Goal: Navigation & Orientation: Understand site structure

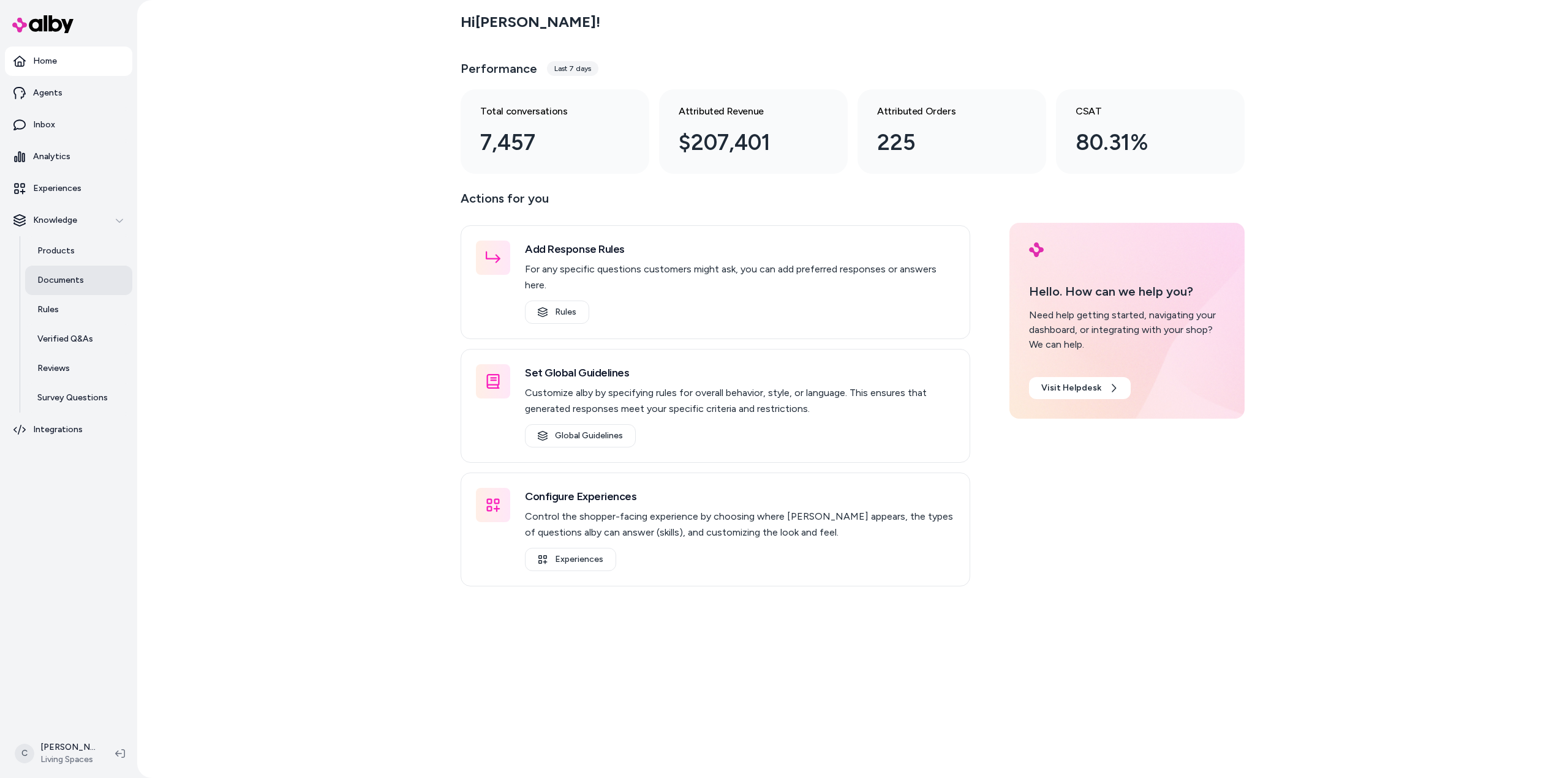
click at [72, 280] on p "Documents" at bounding box center [61, 280] width 46 height 12
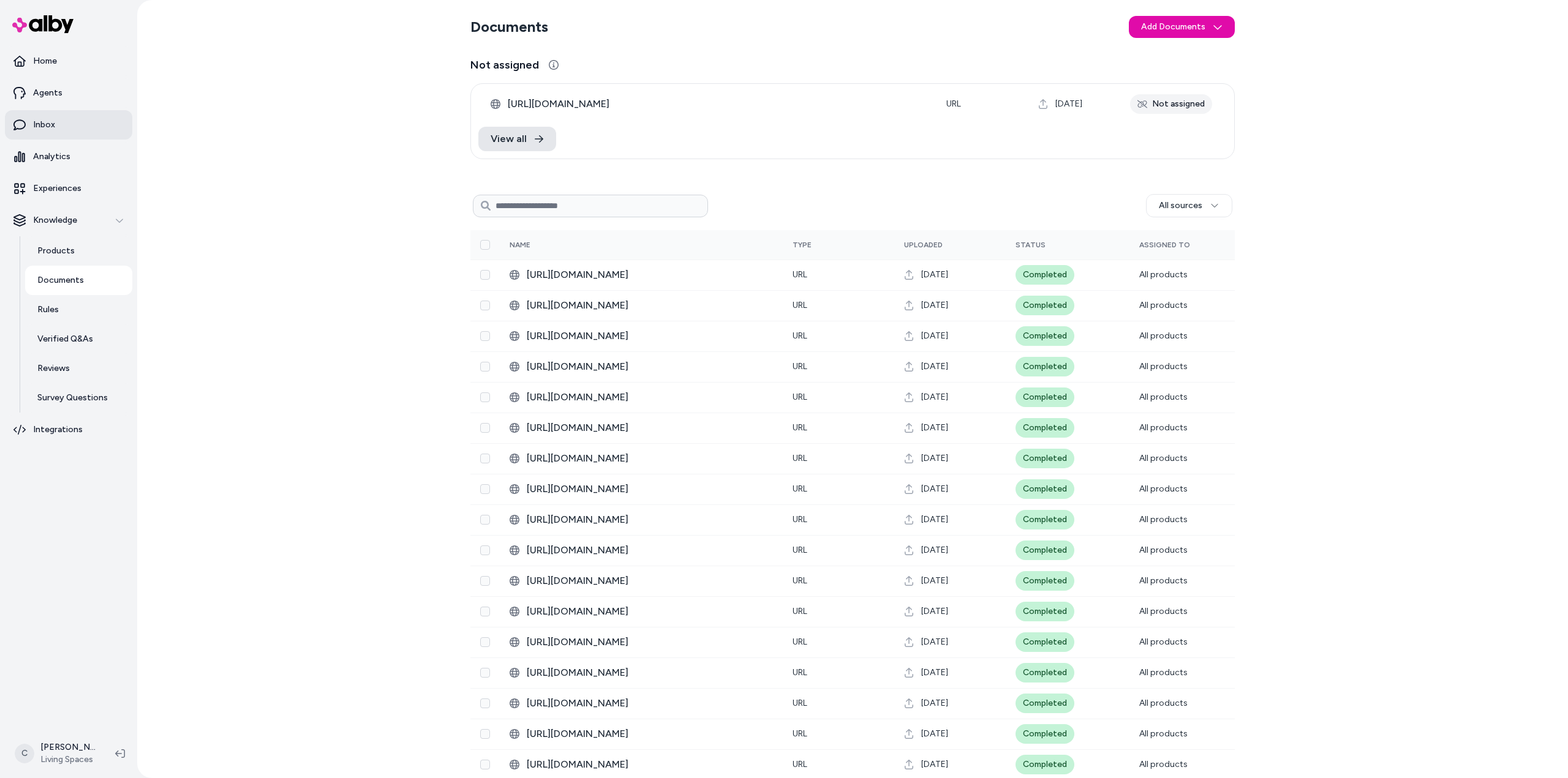
click at [31, 123] on link "Inbox" at bounding box center [69, 124] width 127 height 29
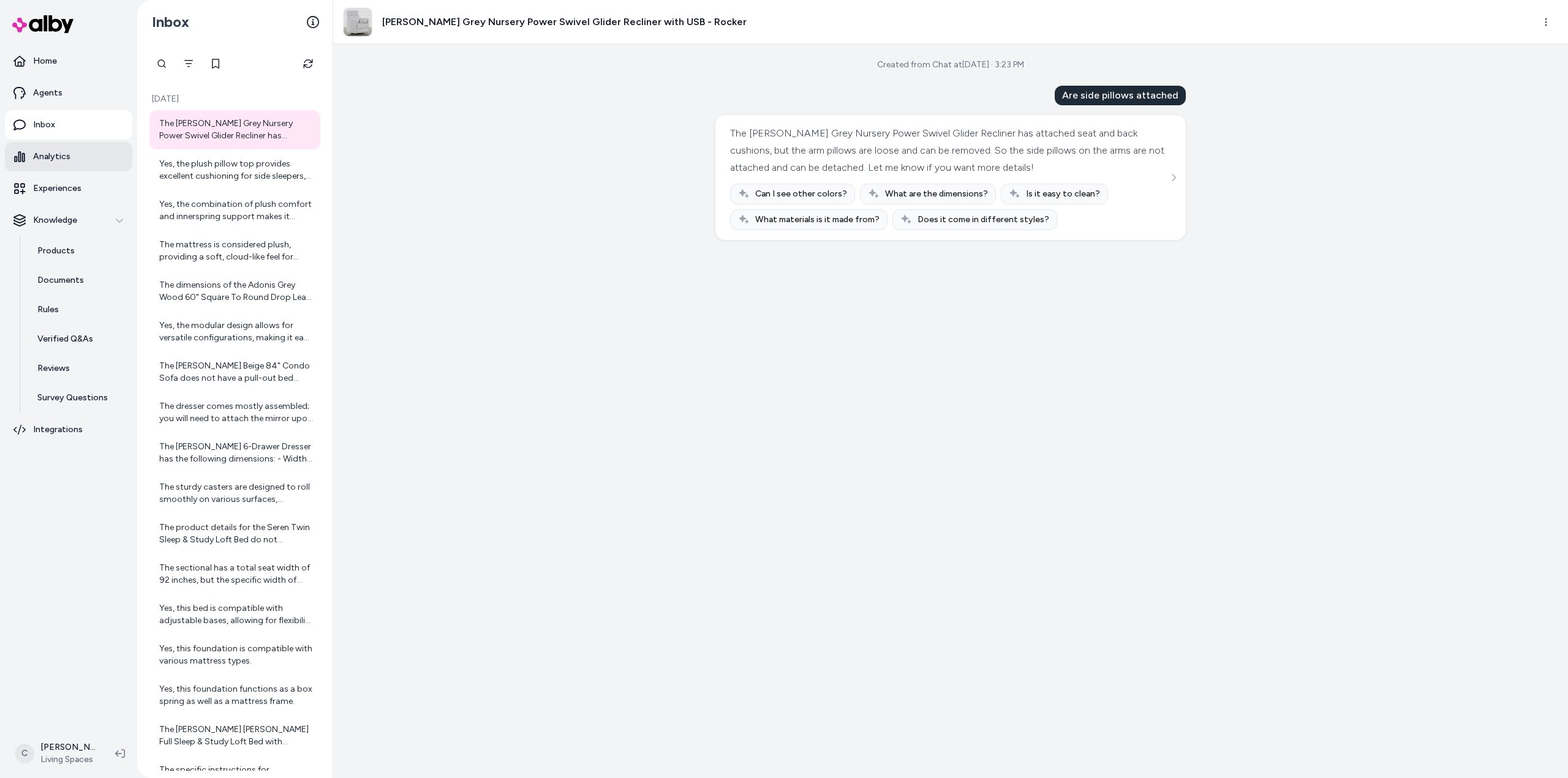
click at [63, 158] on p "Analytics" at bounding box center [52, 157] width 37 height 12
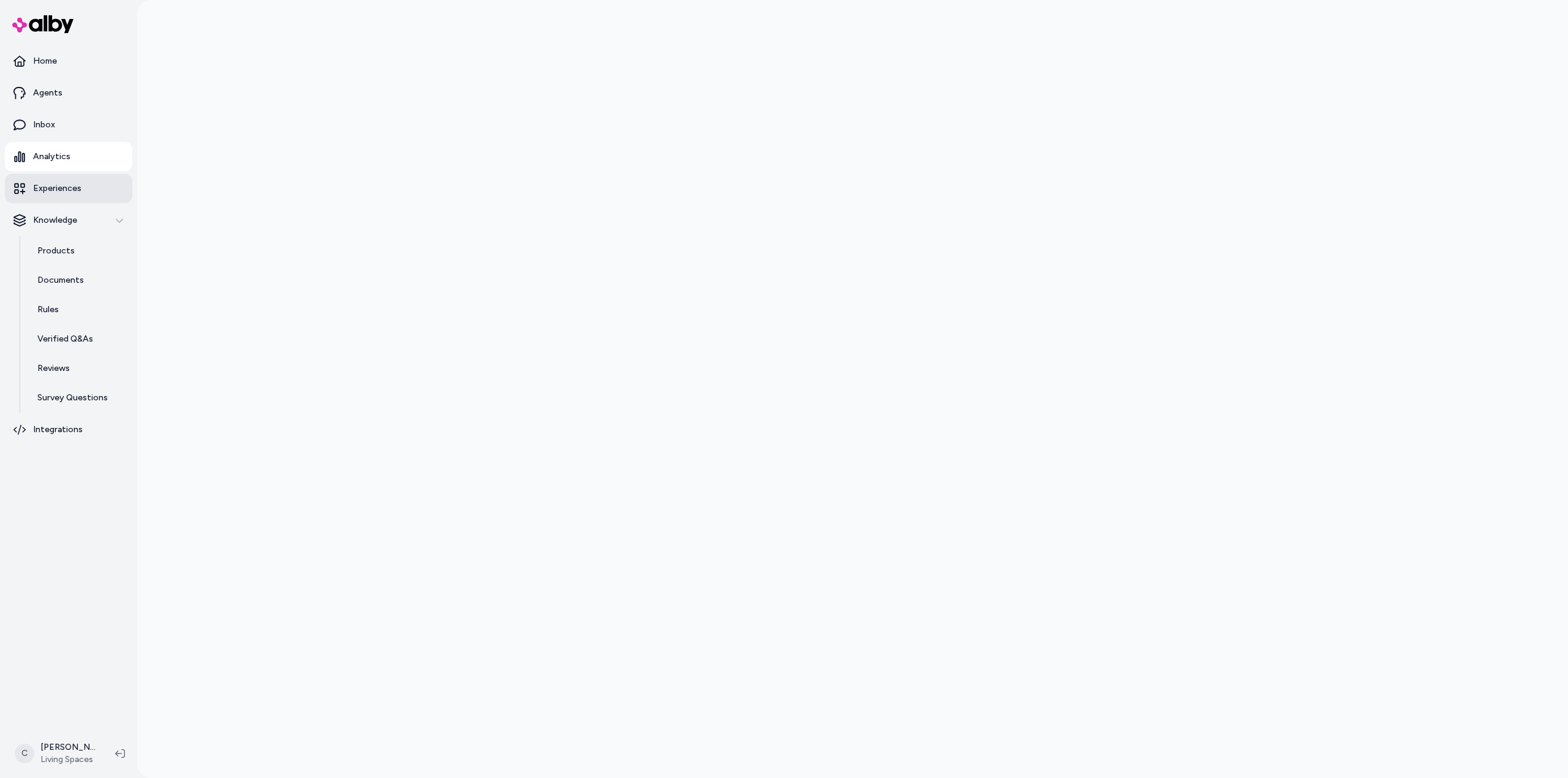
click at [61, 183] on p "Experiences" at bounding box center [57, 188] width 49 height 12
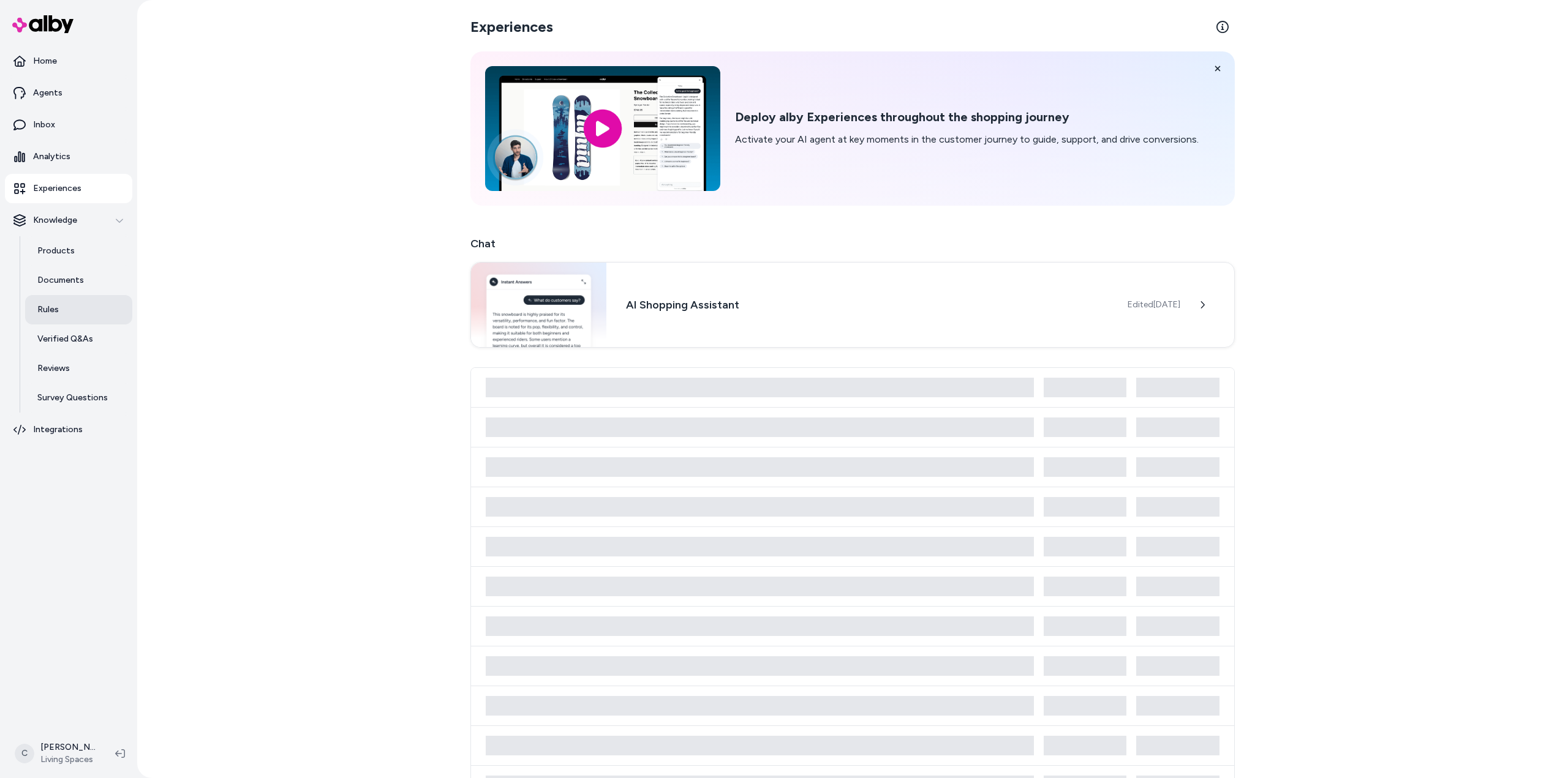
click at [49, 313] on p "Rules" at bounding box center [48, 310] width 22 height 12
